Goal: Information Seeking & Learning: Check status

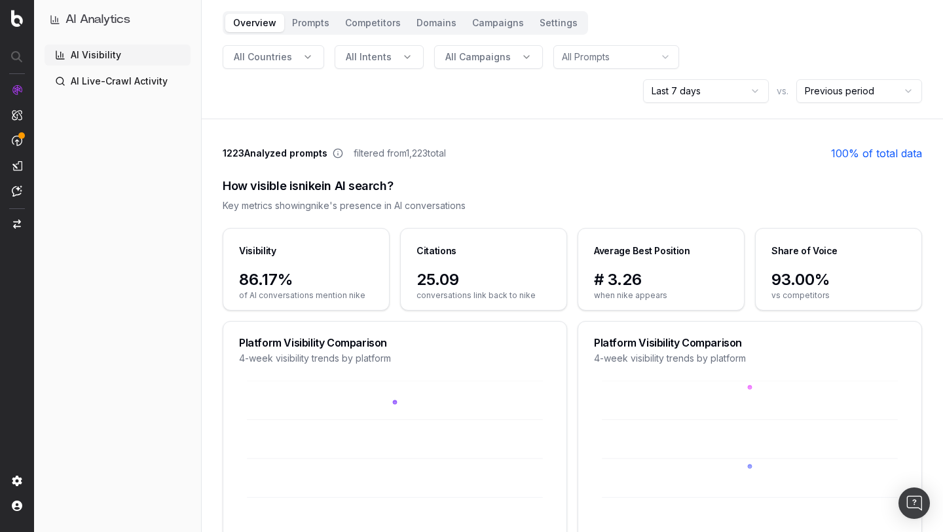
scroll to position [62, 0]
